Goal: Task Accomplishment & Management: Complete application form

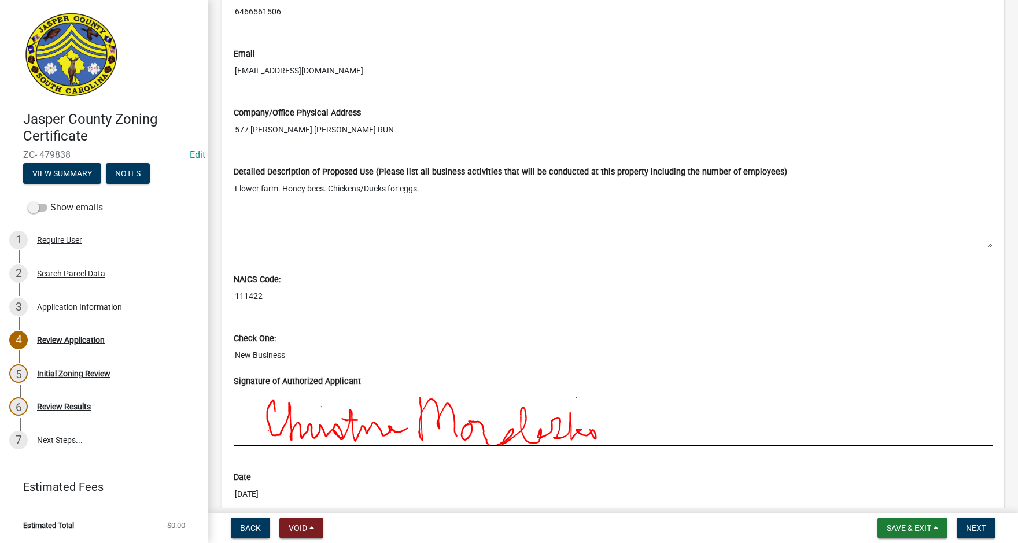
scroll to position [885, 0]
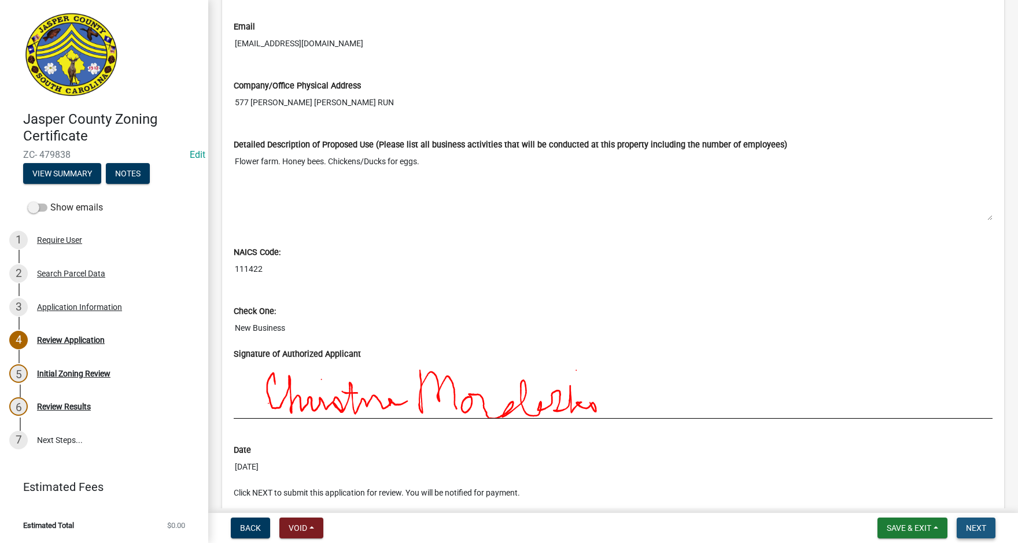
click at [981, 526] on span "Next" at bounding box center [976, 528] width 20 height 9
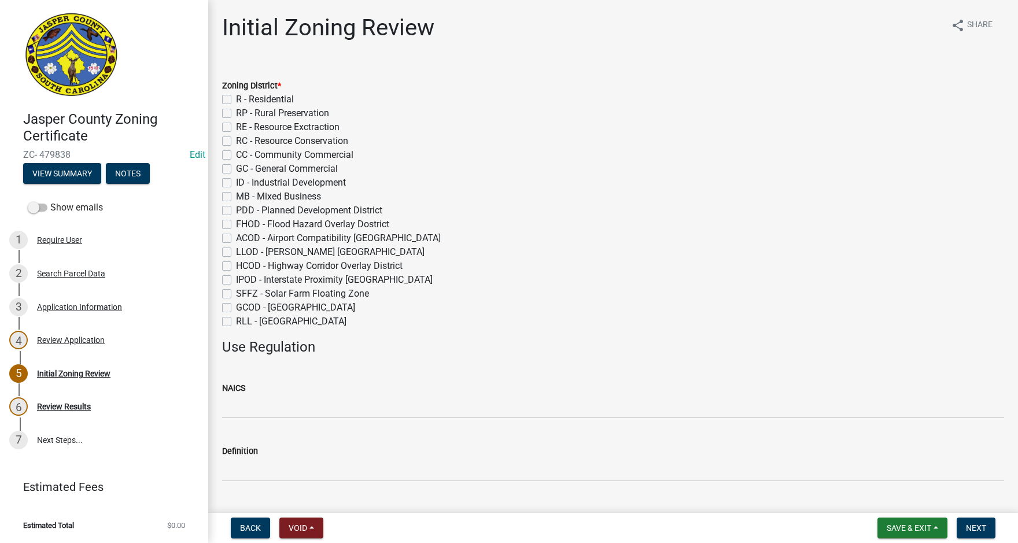
click at [236, 113] on label "RP - Rural Preservation" at bounding box center [282, 113] width 93 height 14
click at [236, 113] on input "RP - Rural Preservation" at bounding box center [240, 110] width 8 height 8
checkbox input "true"
checkbox input "false"
checkbox input "true"
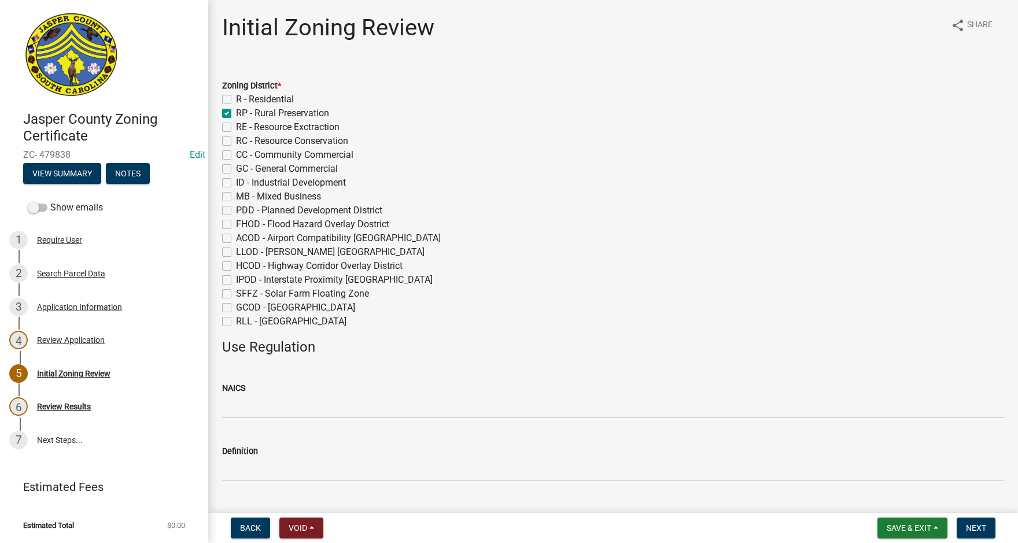
checkbox input "false"
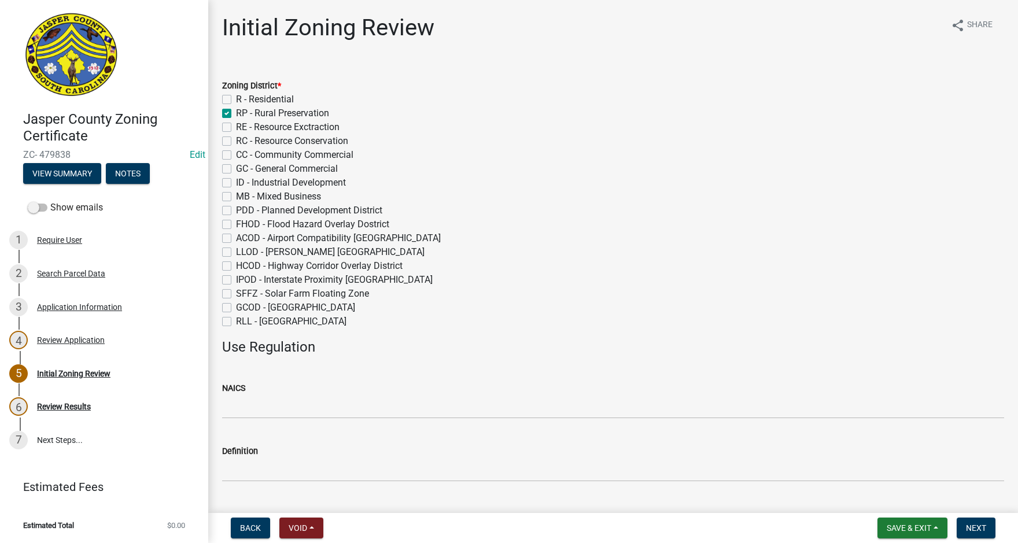
checkbox input "false"
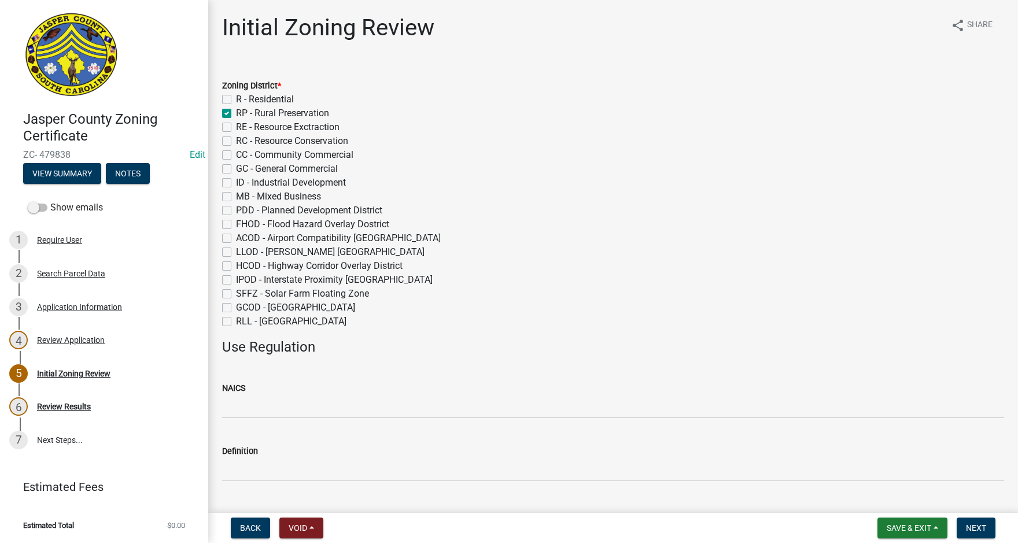
checkbox input "false"
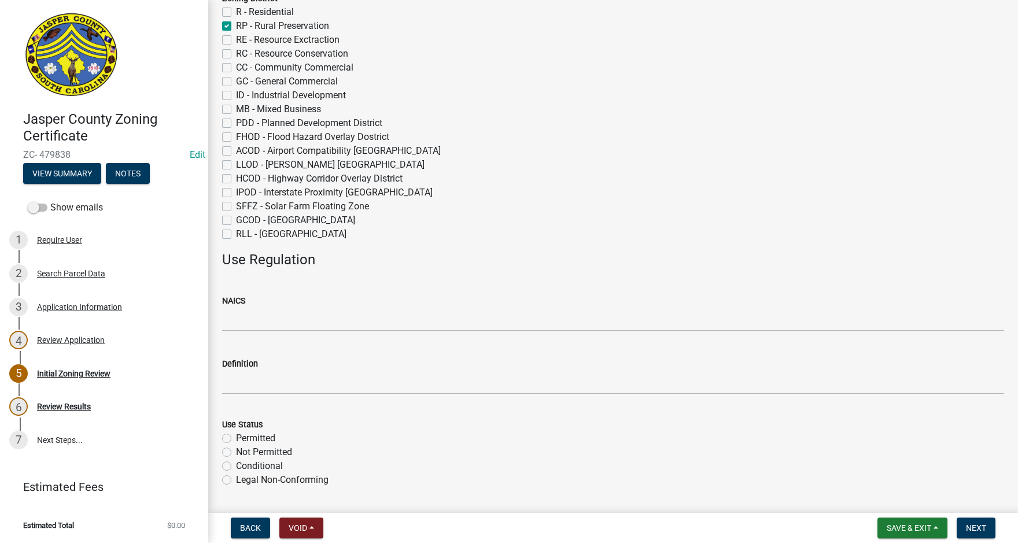
scroll to position [231, 0]
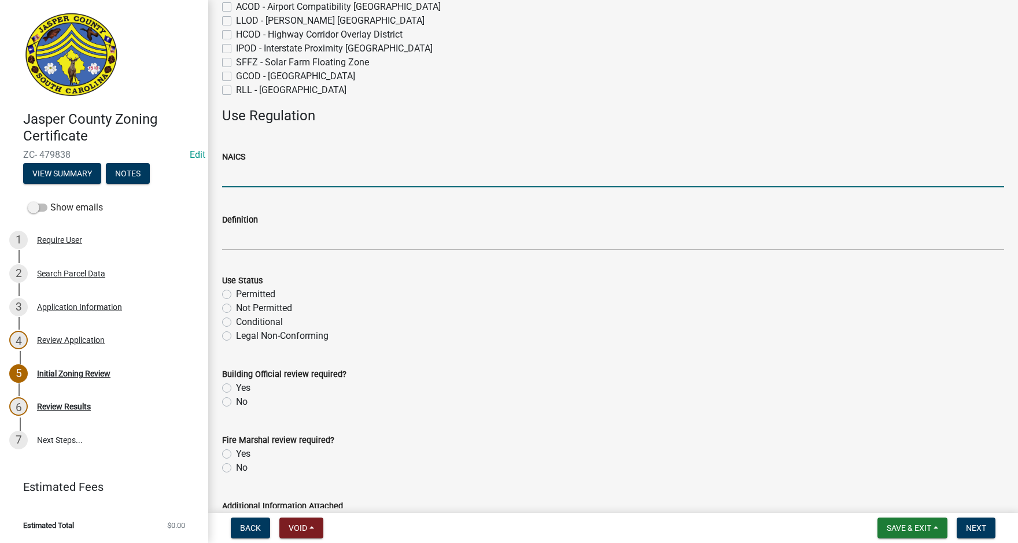
click at [239, 173] on input "NAICS" at bounding box center [613, 176] width 782 height 24
paste input "111422 Floriculture Production"
type input "111422 Floriculture Production"
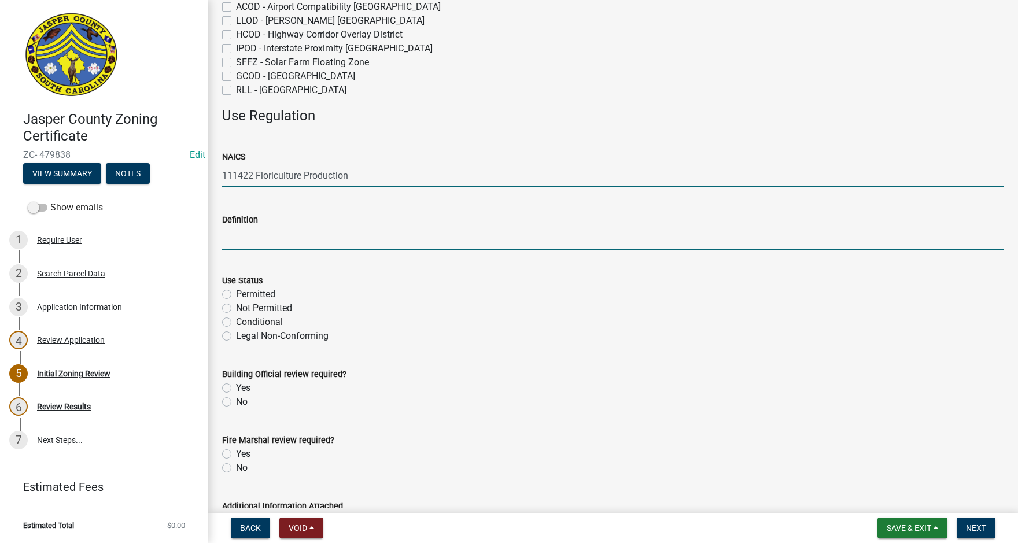
click at [232, 242] on input "Definition" at bounding box center [613, 239] width 782 height 24
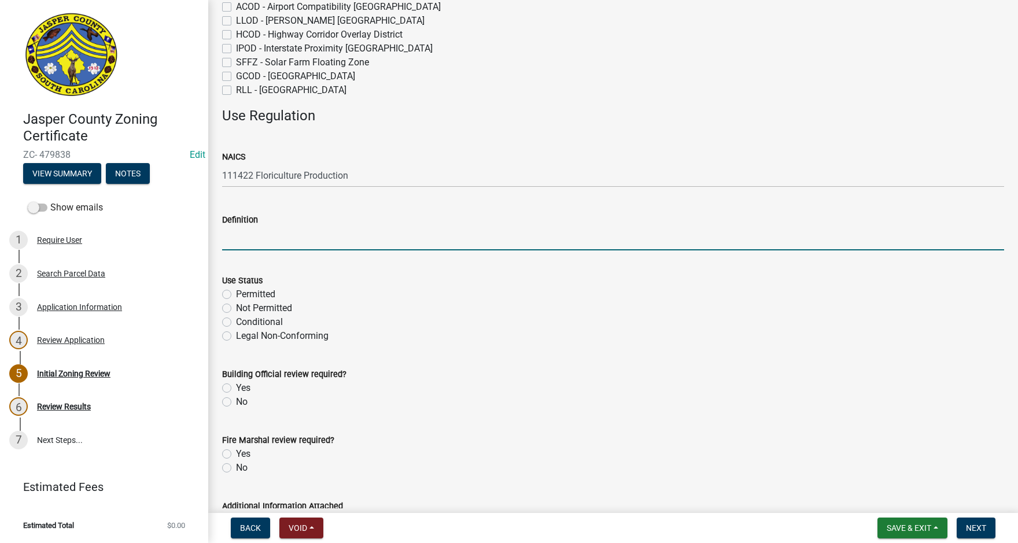
paste input "111422 Floriculture Production"
type input "111422 Floriculture Production"
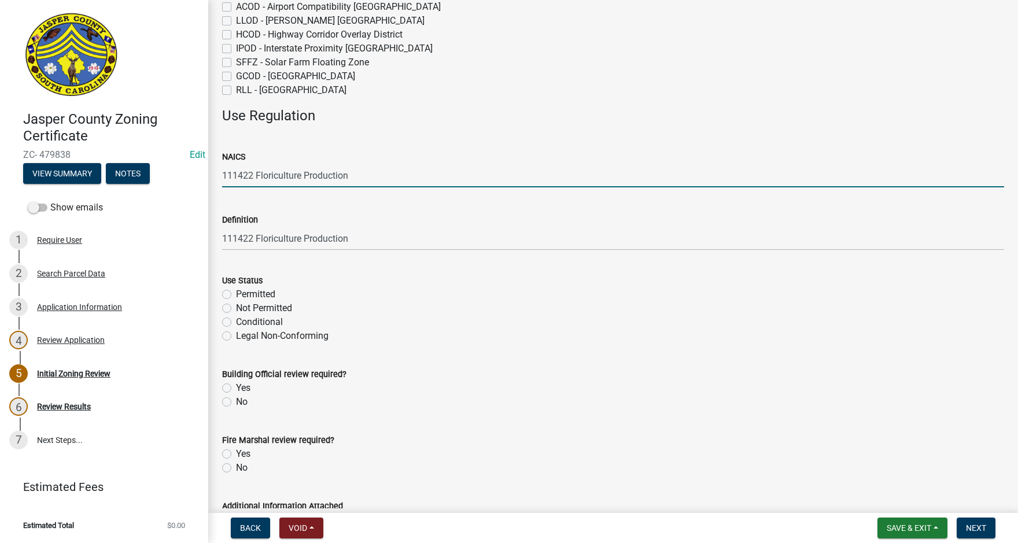
drag, startPoint x: 255, startPoint y: 175, endPoint x: 380, endPoint y: 171, distance: 125.0
click at [380, 171] on input "111422 Floriculture Production" at bounding box center [613, 176] width 782 height 24
type input "111422"
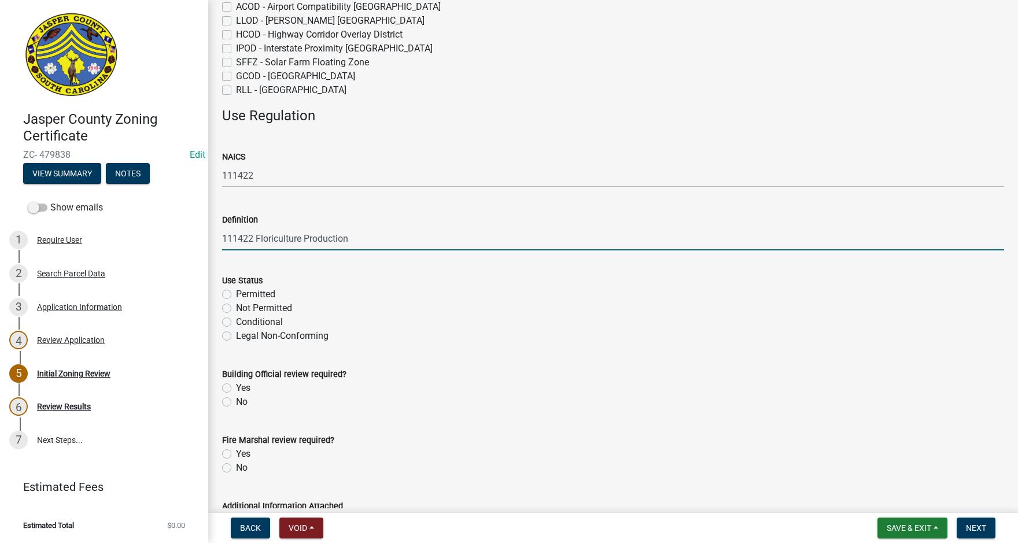
drag, startPoint x: 222, startPoint y: 237, endPoint x: 256, endPoint y: 237, distance: 34.1
click at [256, 237] on input "111422 Floriculture Production" at bounding box center [613, 239] width 782 height 24
type input "Floriculture Production"
click at [236, 293] on label "Permitted" at bounding box center [255, 295] width 39 height 14
click at [236, 293] on input "Permitted" at bounding box center [240, 292] width 8 height 8
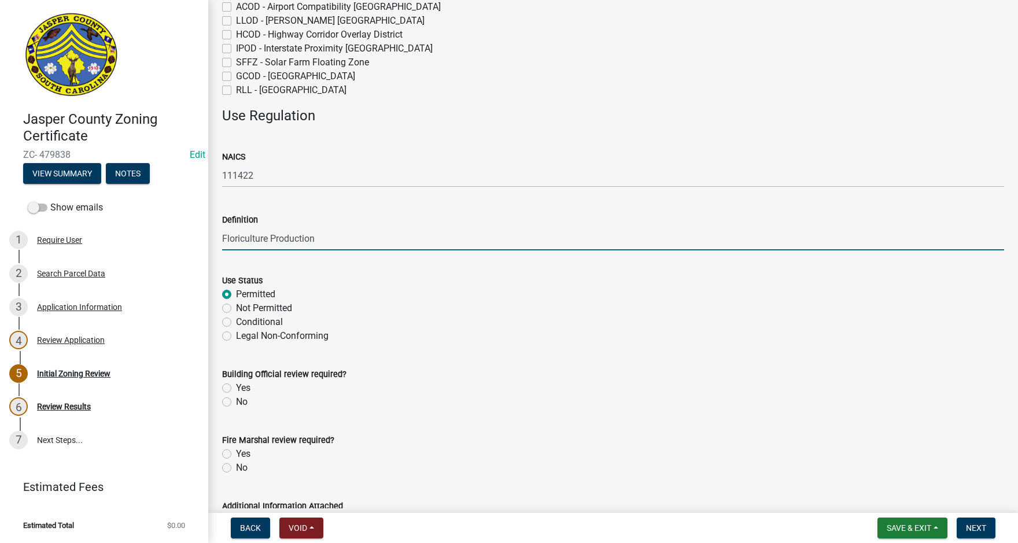
radio input "true"
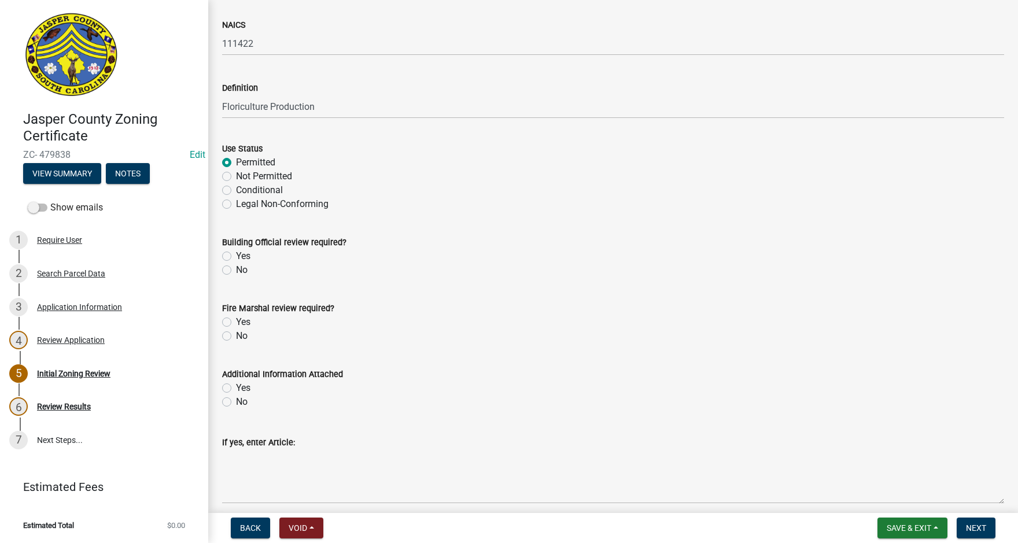
scroll to position [413, 0]
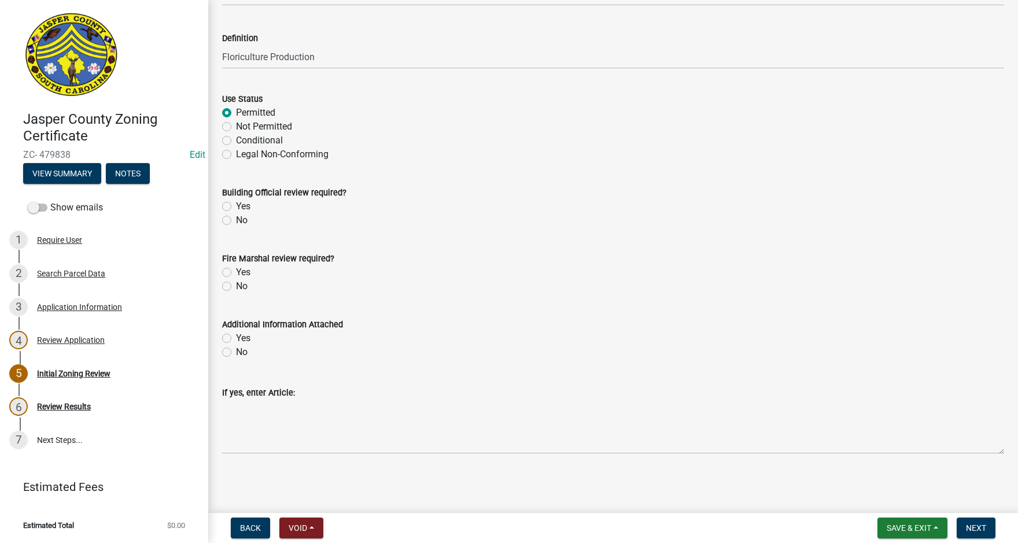
click at [236, 224] on label "No" at bounding box center [242, 220] width 12 height 14
click at [236, 221] on input "No" at bounding box center [240, 217] width 8 height 8
radio input "true"
click at [236, 290] on label "No" at bounding box center [242, 286] width 12 height 14
click at [236, 287] on input "No" at bounding box center [240, 283] width 8 height 8
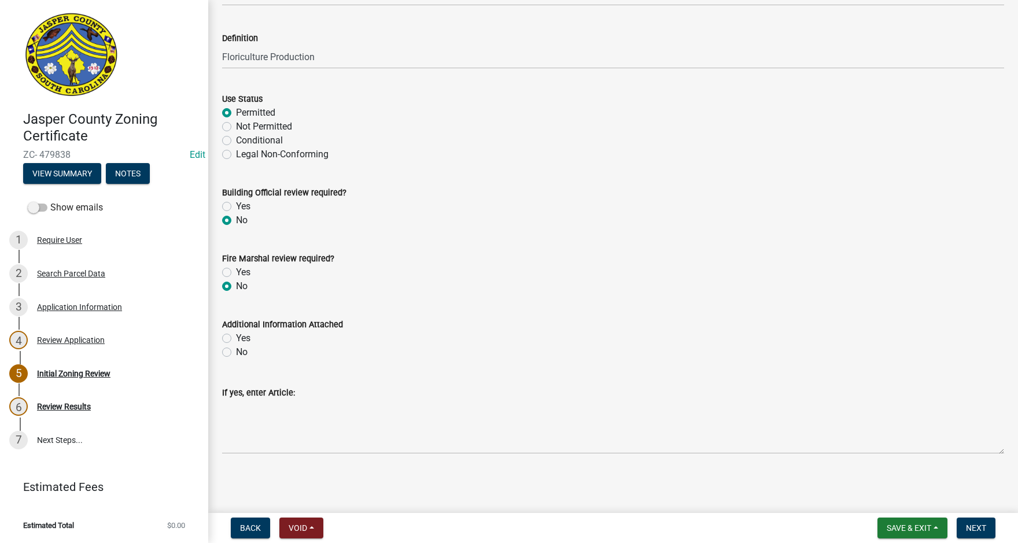
radio input "true"
click at [236, 352] on label "No" at bounding box center [242, 352] width 12 height 14
click at [236, 352] on input "No" at bounding box center [240, 349] width 8 height 8
radio input "true"
click at [977, 530] on span "Next" at bounding box center [976, 528] width 20 height 9
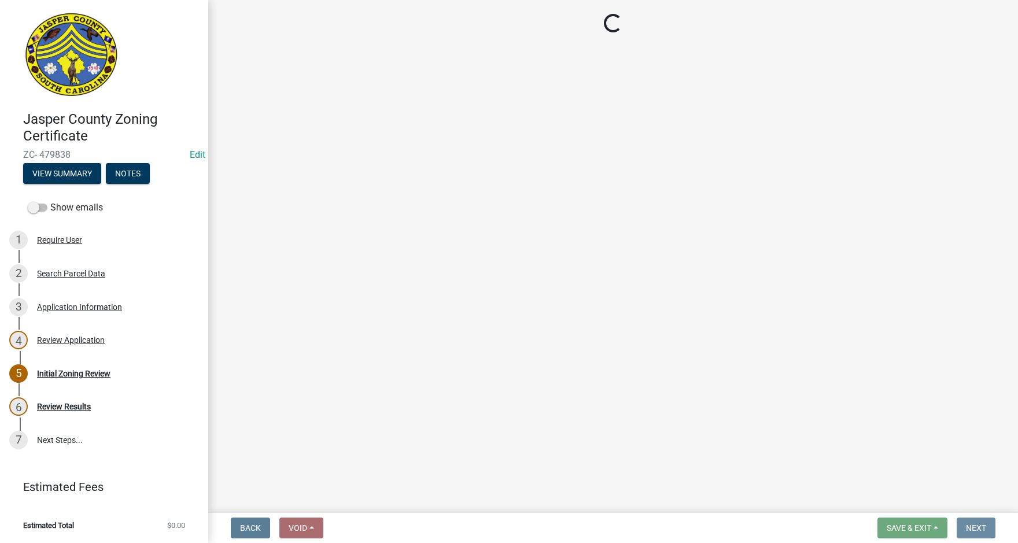
scroll to position [0, 0]
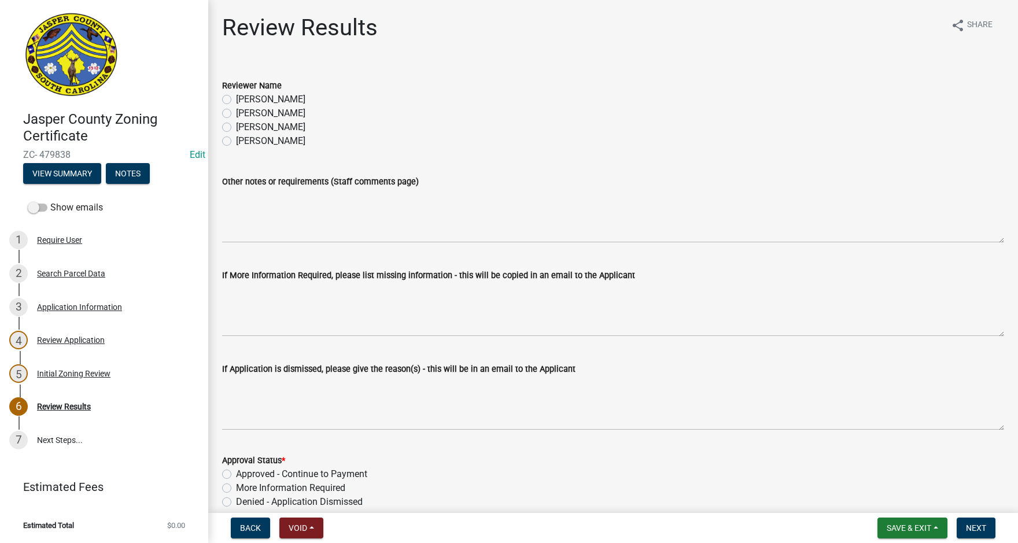
click at [236, 112] on label "[PERSON_NAME]" at bounding box center [270, 113] width 69 height 14
click at [236, 112] on input "[PERSON_NAME]" at bounding box center [240, 110] width 8 height 8
radio input "true"
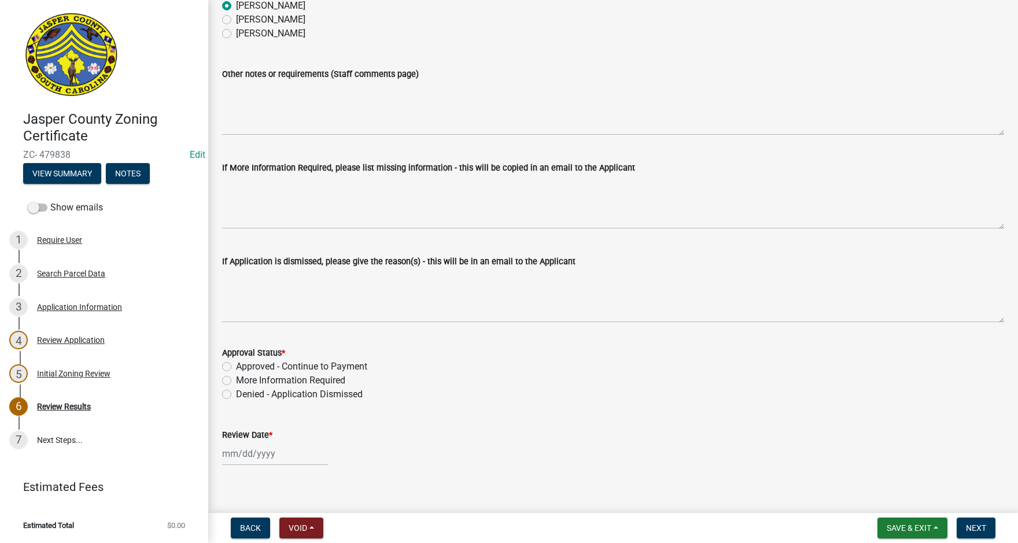
scroll to position [120, 0]
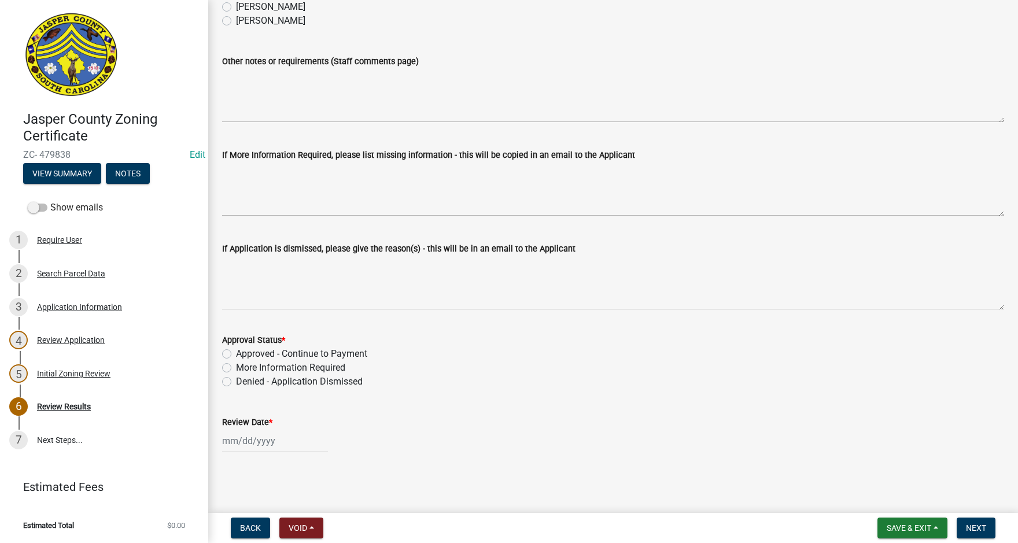
click at [236, 356] on label "Approved - Continue to Payment" at bounding box center [301, 354] width 131 height 14
click at [236, 355] on input "Approved - Continue to Payment" at bounding box center [240, 351] width 8 height 8
radio input "true"
click at [266, 443] on div at bounding box center [275, 441] width 106 height 24
select select "9"
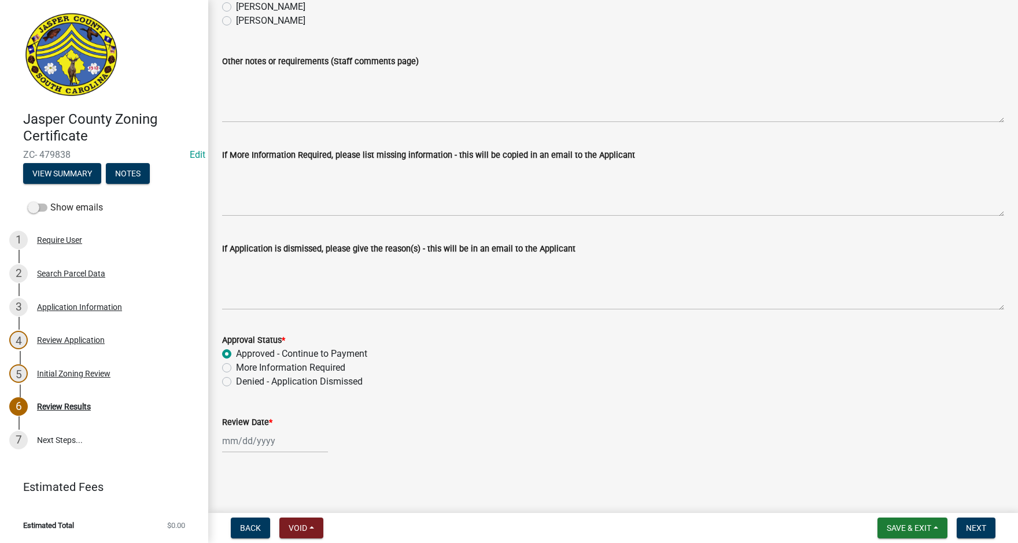
select select "2025"
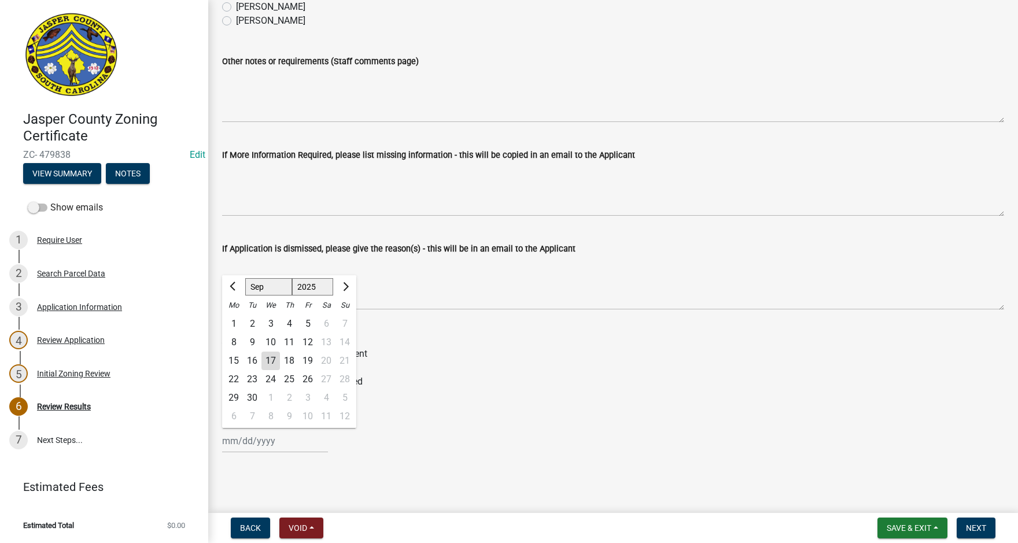
drag, startPoint x: 272, startPoint y: 358, endPoint x: 307, endPoint y: 364, distance: 34.7
click at [273, 358] on div "17" at bounding box center [270, 361] width 19 height 19
type input "[DATE]"
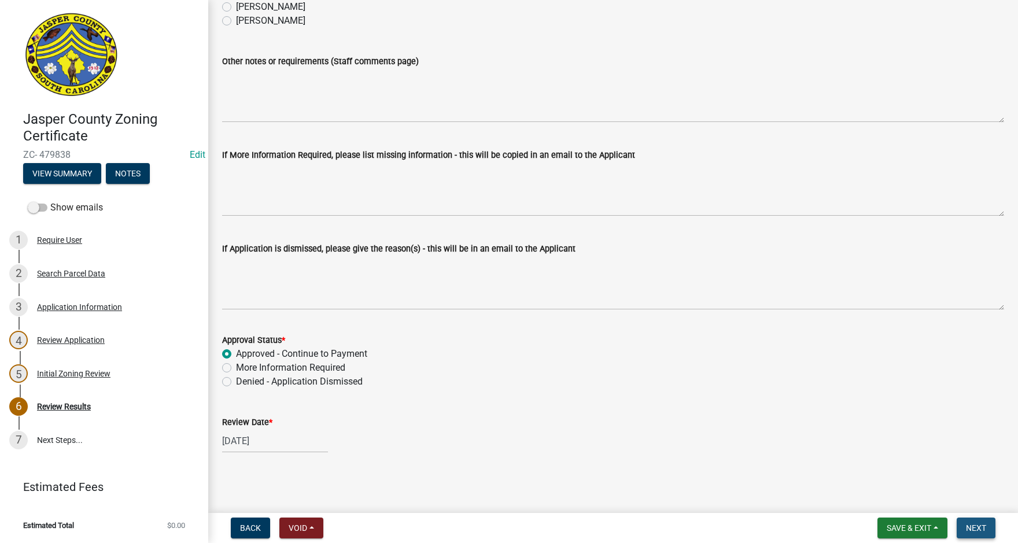
click at [984, 521] on button "Next" at bounding box center [976, 528] width 39 height 21
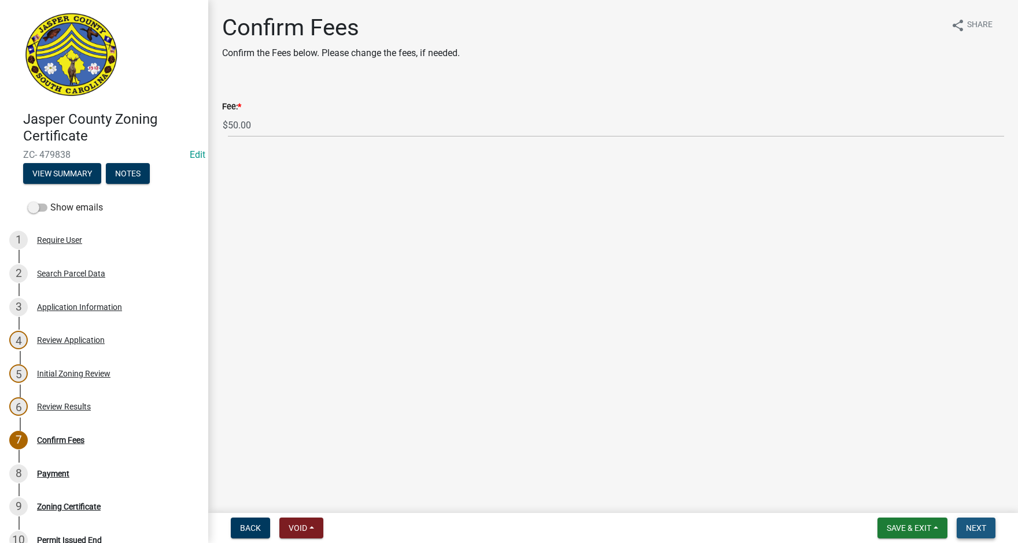
click at [981, 525] on span "Next" at bounding box center [976, 528] width 20 height 9
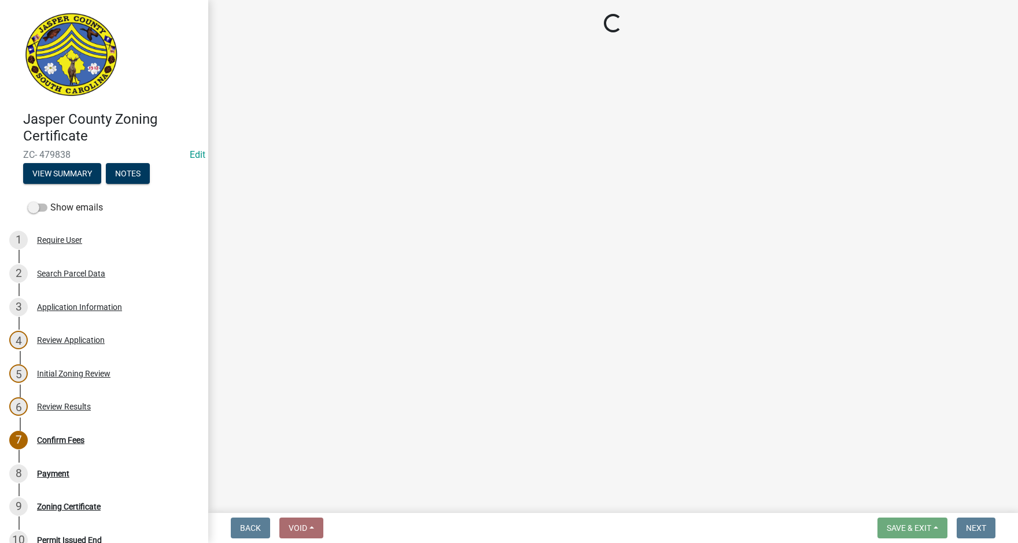
select select "3: 3"
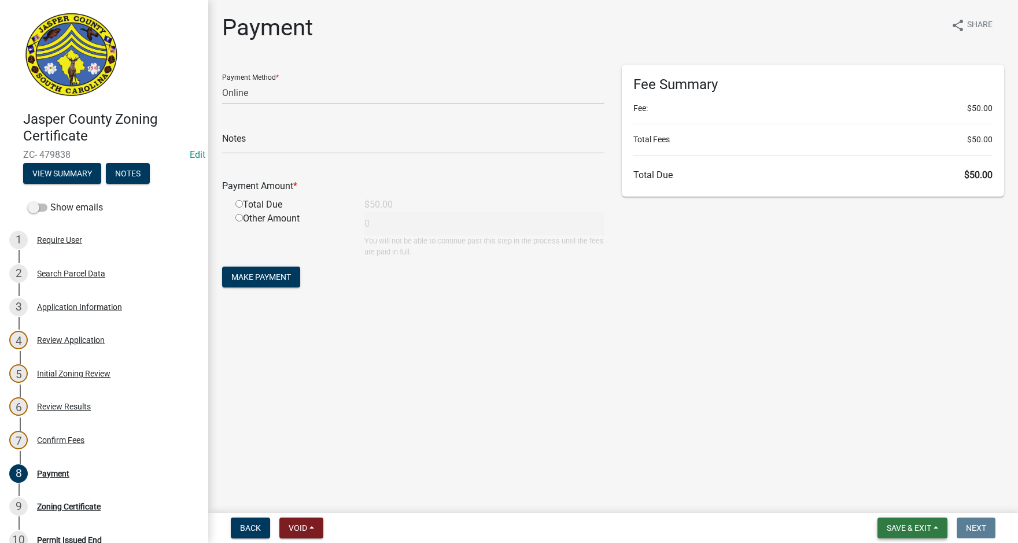
click at [903, 528] on span "Save & Exit" at bounding box center [909, 528] width 45 height 9
